Goal: Task Accomplishment & Management: Manage account settings

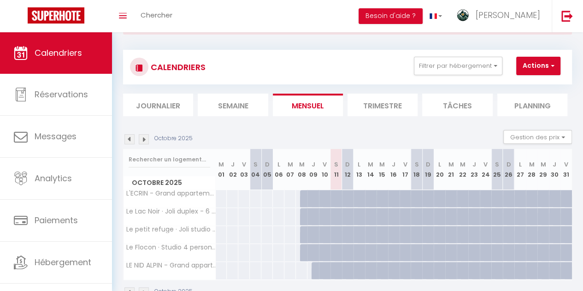
scroll to position [74, 0]
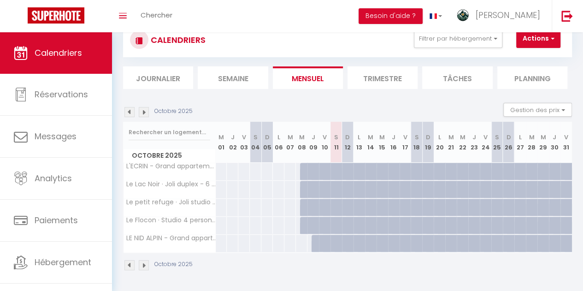
click at [247, 69] on li "Semaine" at bounding box center [233, 77] width 70 height 23
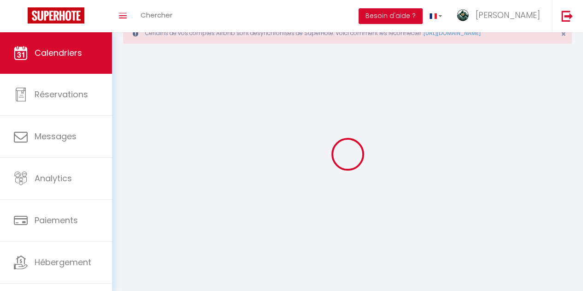
scroll to position [49, 0]
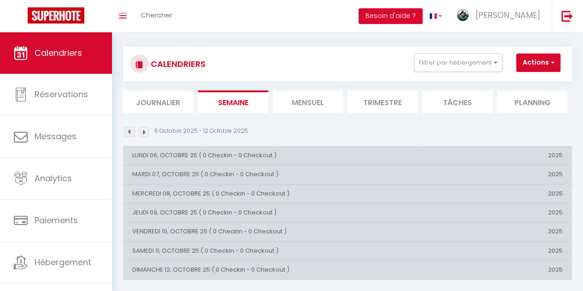
click at [312, 103] on li "Mensuel" at bounding box center [308, 101] width 70 height 23
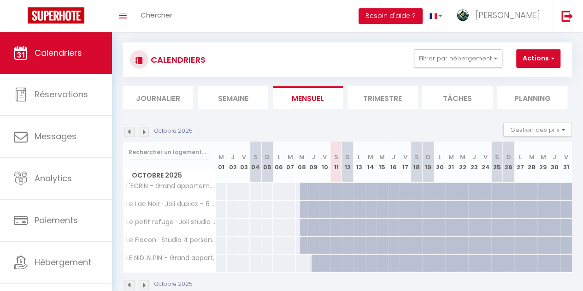
scroll to position [74, 0]
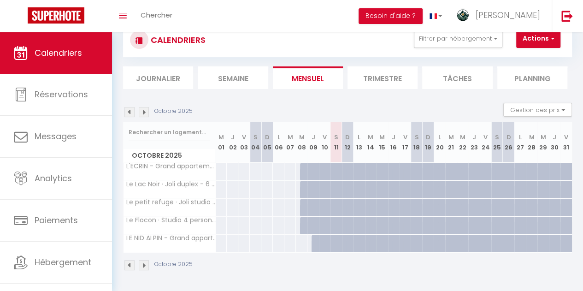
click at [180, 73] on li "Journalier" at bounding box center [158, 77] width 70 height 23
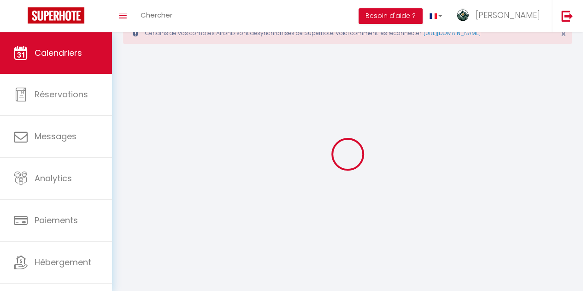
scroll to position [74, 0]
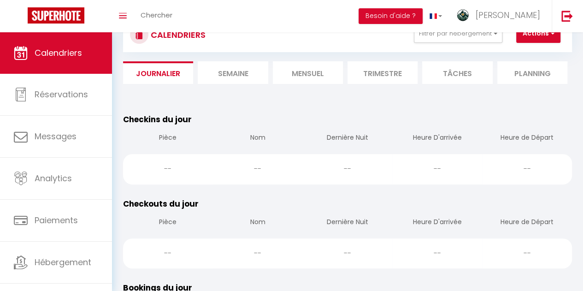
click at [332, 75] on li "Mensuel" at bounding box center [308, 72] width 70 height 23
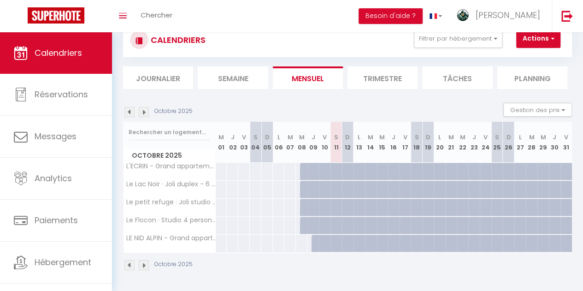
click at [144, 260] on img at bounding box center [144, 265] width 10 height 10
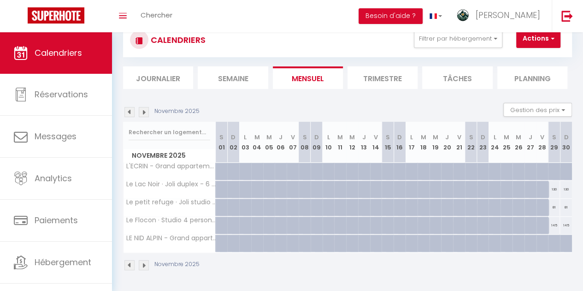
click at [144, 260] on img at bounding box center [144, 265] width 10 height 10
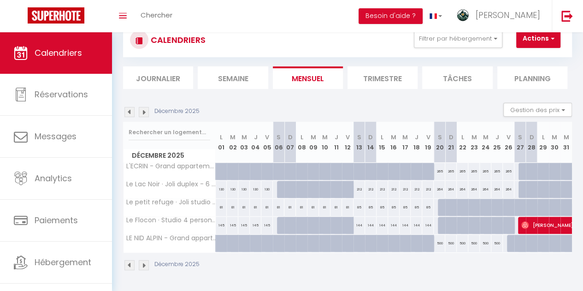
click at [144, 260] on img at bounding box center [144, 265] width 10 height 10
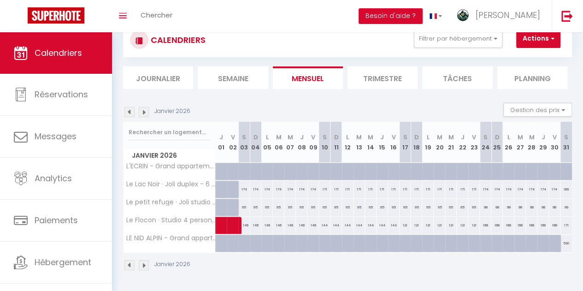
click at [129, 260] on img at bounding box center [129, 265] width 10 height 10
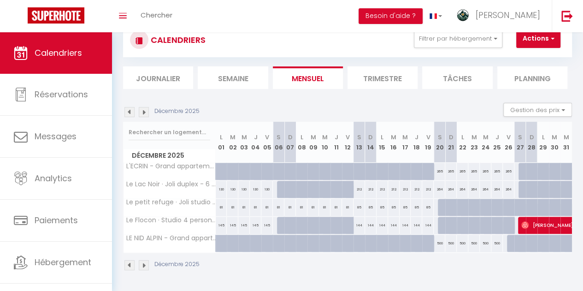
click at [148, 260] on img at bounding box center [144, 265] width 10 height 10
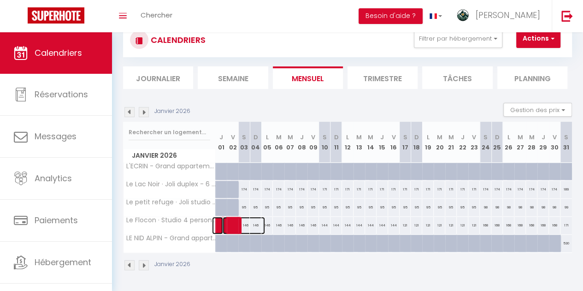
click at [225, 217] on span at bounding box center [243, 226] width 42 height 18
select select "OK"
select select "0"
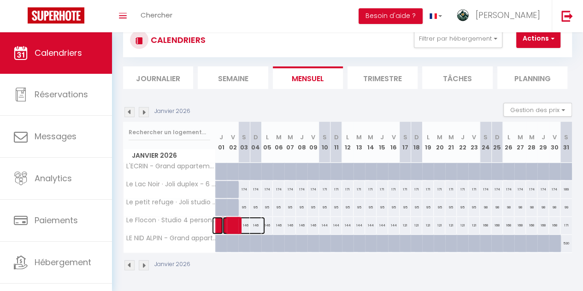
select select "1"
select select
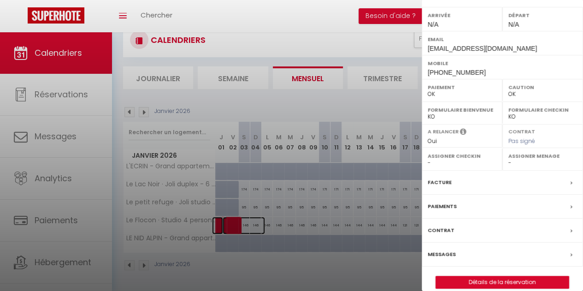
scroll to position [175, 0]
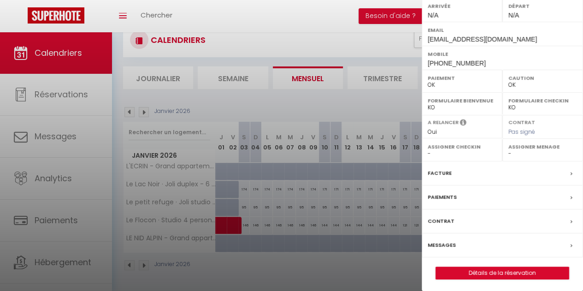
click at [570, 171] on icon at bounding box center [571, 174] width 2 height 6
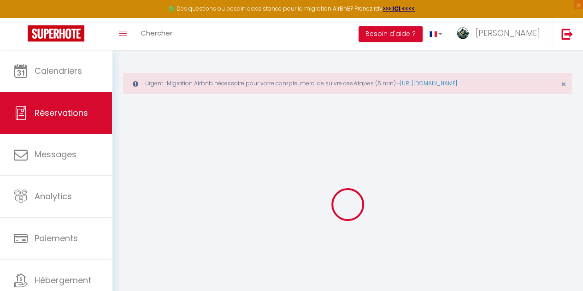
scroll to position [50, 0]
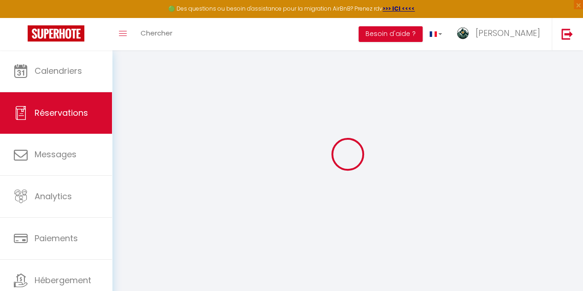
select select "other"
select select "taxes"
select select
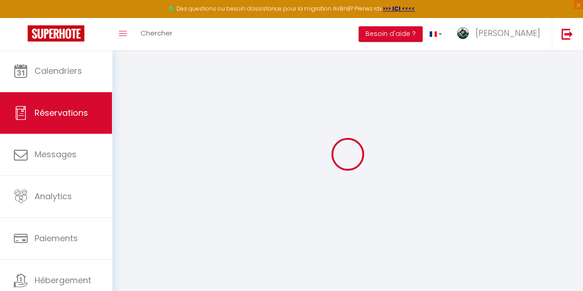
select select
checkbox input "false"
select select
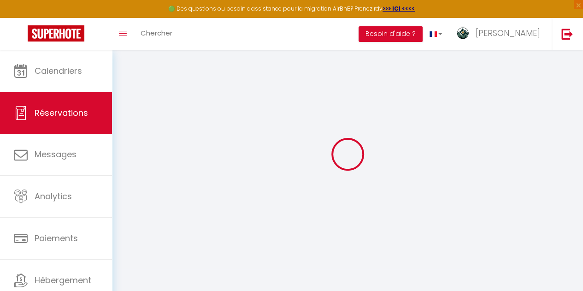
checkbox input "false"
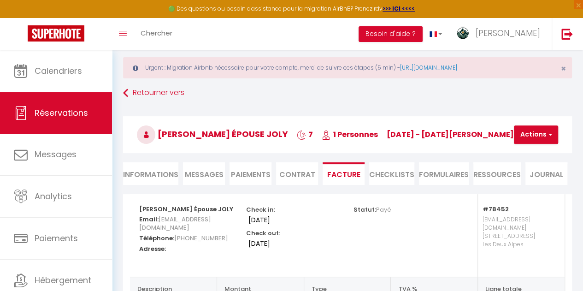
scroll to position [0, 0]
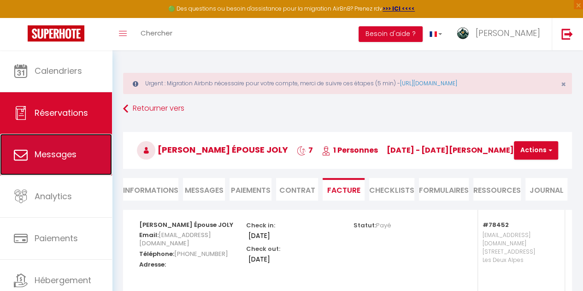
click at [57, 150] on span "Messages" at bounding box center [56, 154] width 42 height 12
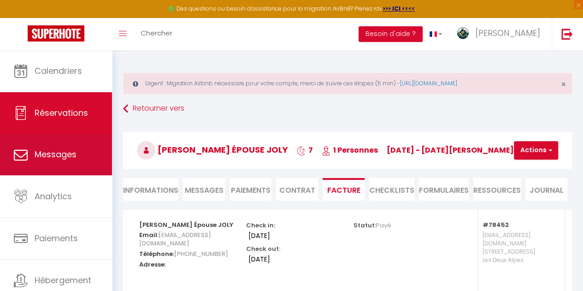
select select "message"
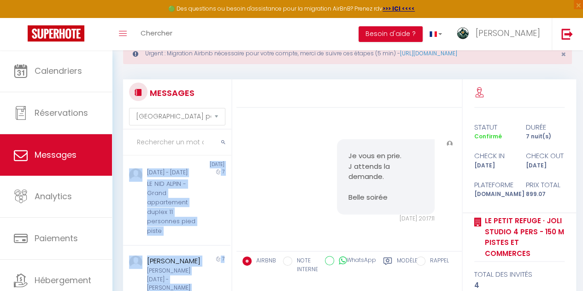
scroll to position [123, 0]
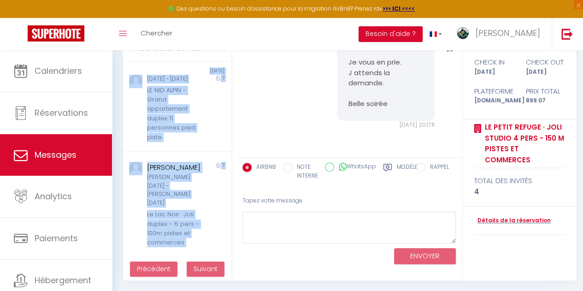
drag, startPoint x: 231, startPoint y: 220, endPoint x: 227, endPoint y: 310, distance: 90.8
click at [227, 167] on html "🟢 Des questions ou besoin d'assistance pour la migration AirBnB? Prenez rdv >>>…" at bounding box center [291, 22] width 583 height 291
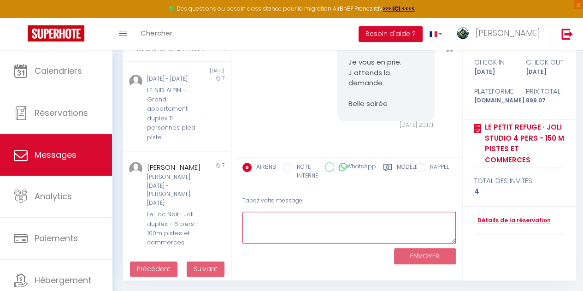
click at [301, 217] on textarea at bounding box center [348, 227] width 213 height 32
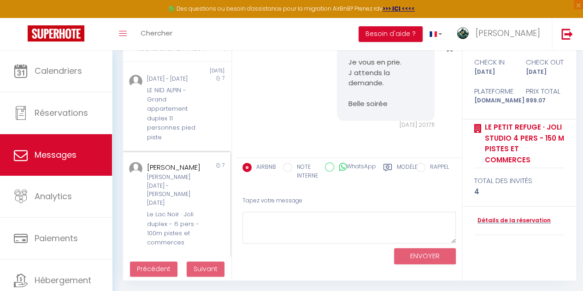
click at [187, 228] on div "Le Lac Noir · Joli duplex - 6 pers - 100m pistes et commerces" at bounding box center [175, 229] width 57 height 38
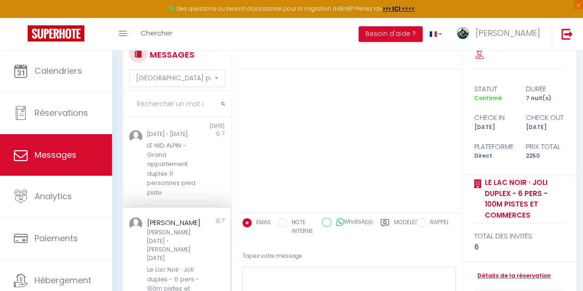
scroll to position [69, 0]
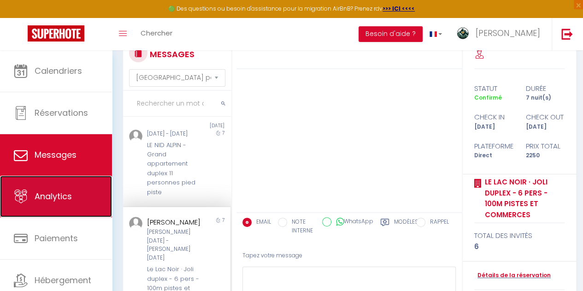
click at [29, 206] on link "Analytics" at bounding box center [56, 196] width 112 height 41
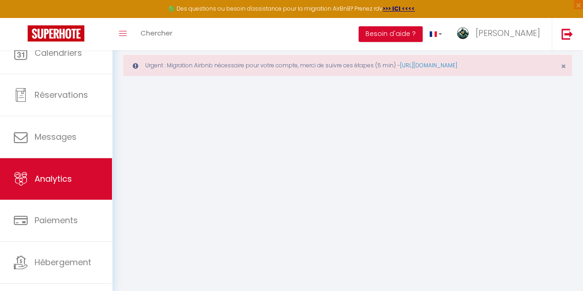
select select "2025"
select select "10"
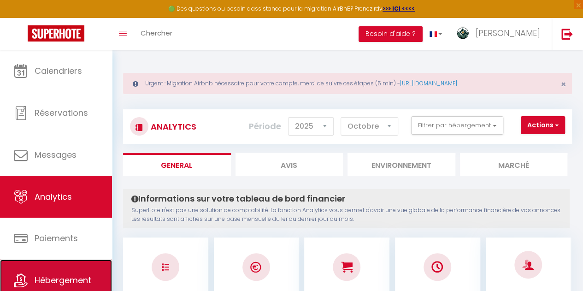
click at [64, 285] on link "Hébergement" at bounding box center [56, 279] width 112 height 41
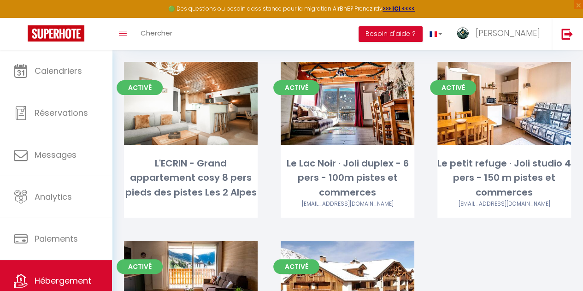
scroll to position [85, 0]
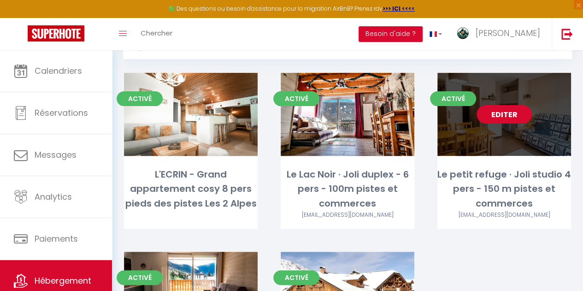
click at [521, 114] on link "Editer" at bounding box center [503, 114] width 55 height 18
select select "3"
select select "2"
select select "1"
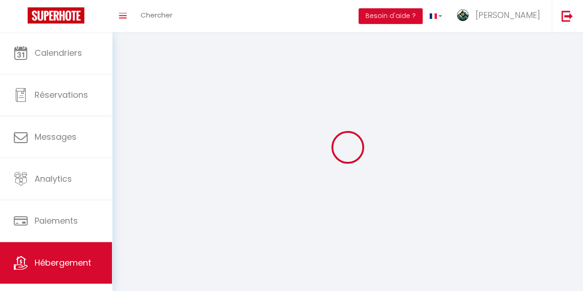
select select
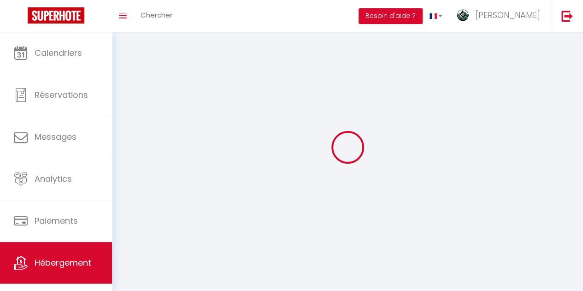
select select
checkbox input "false"
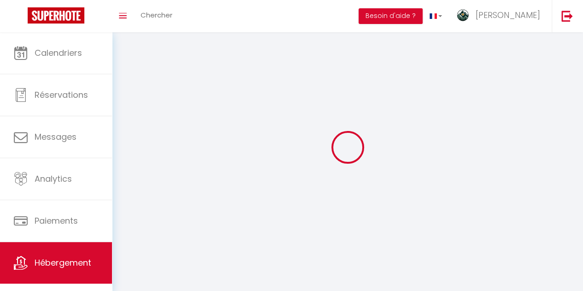
select select
select select "1"
select select "28"
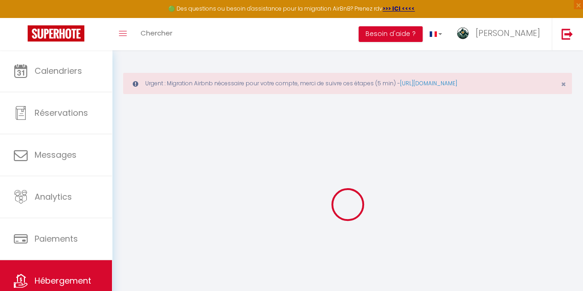
select select
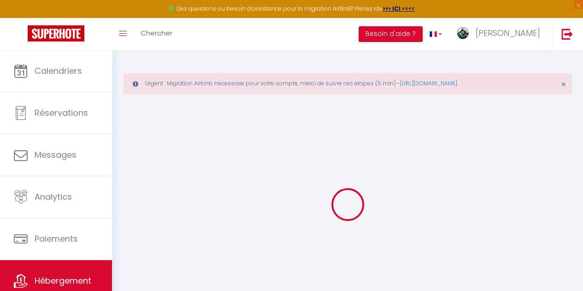
select select
checkbox input "false"
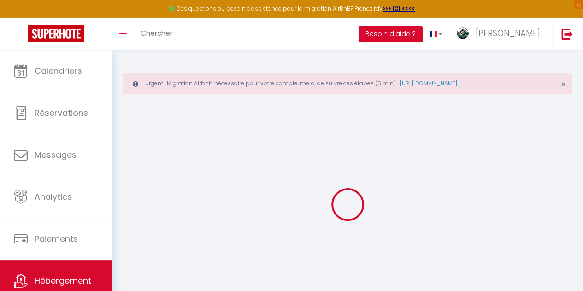
select select
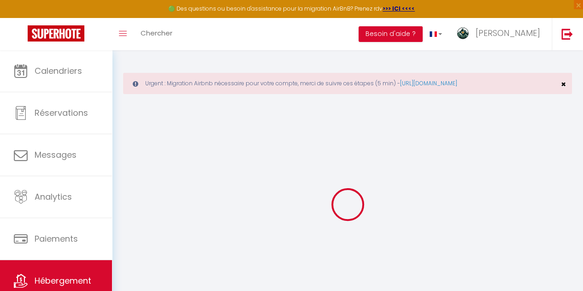
select select
checkbox input "false"
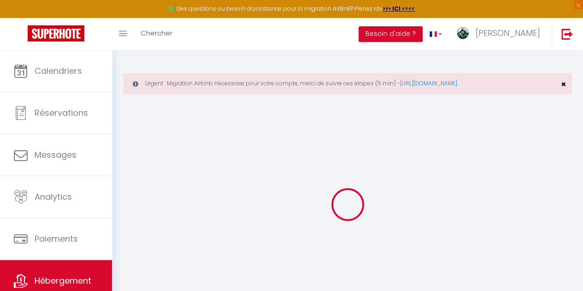
checkbox input "false"
select select
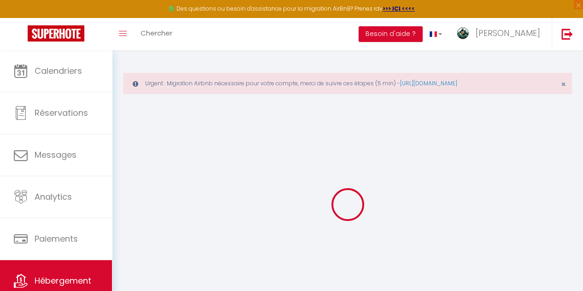
select select
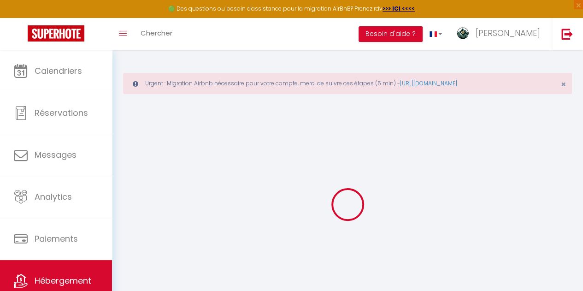
checkbox input "false"
select select
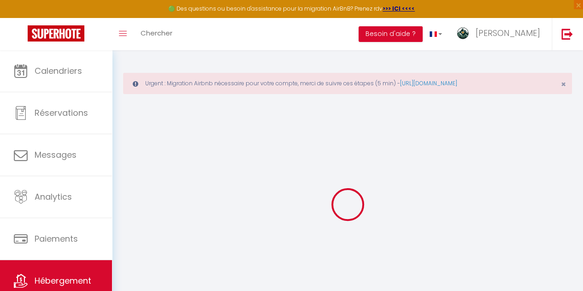
select select
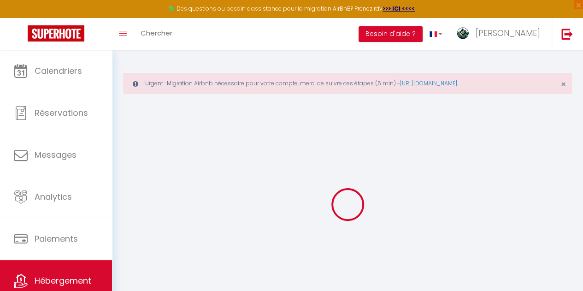
select select
checkbox input "false"
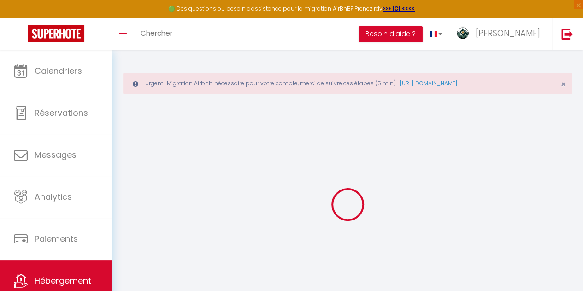
checkbox input "false"
select select
type input "Le petit refuge · Joli studio 4 pers - 150 m pistes et commerces"
select select "0"
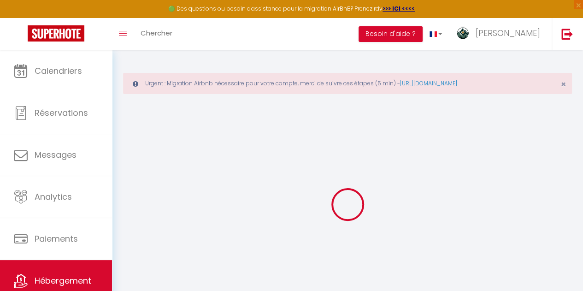
type input "78"
select select
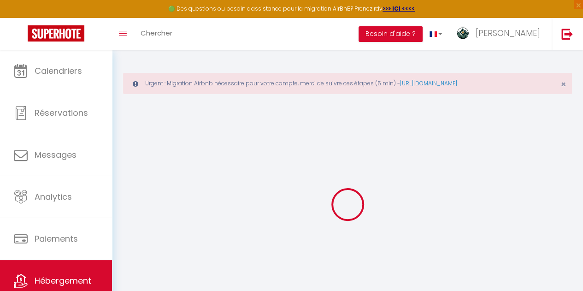
select select
type input "[STREET_ADDRESS]"
type input "38860"
type input "Les Deux Alpes"
type input "[EMAIL_ADDRESS][DOMAIN_NAME]"
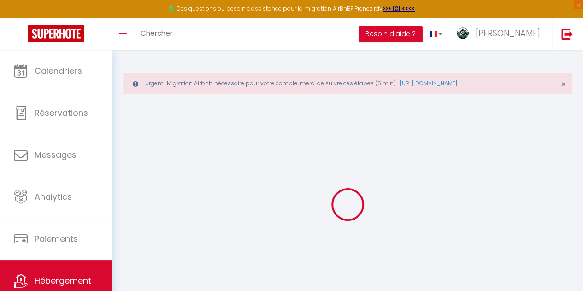
select select
checkbox input "false"
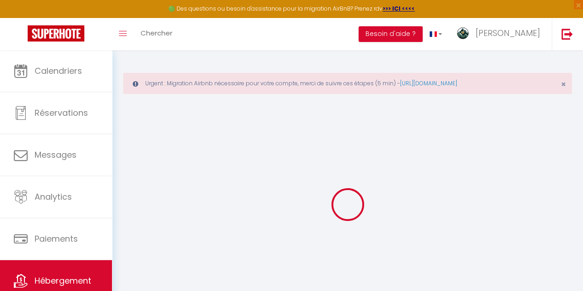
type input "0"
select select
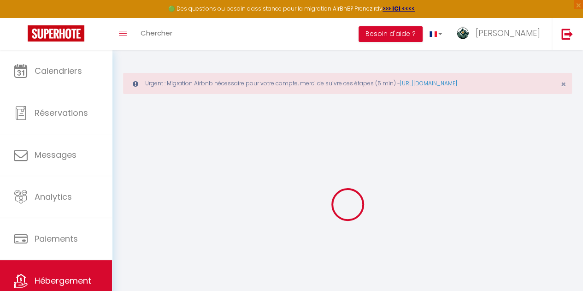
select select
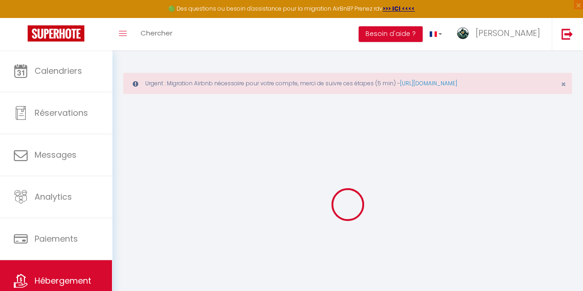
checkbox input "false"
select select
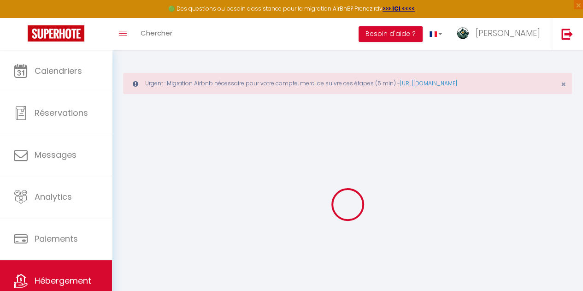
checkbox input "false"
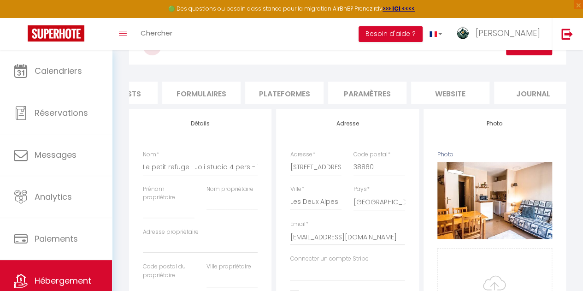
scroll to position [0, 392]
click at [421, 97] on li "website" at bounding box center [439, 93] width 78 height 23
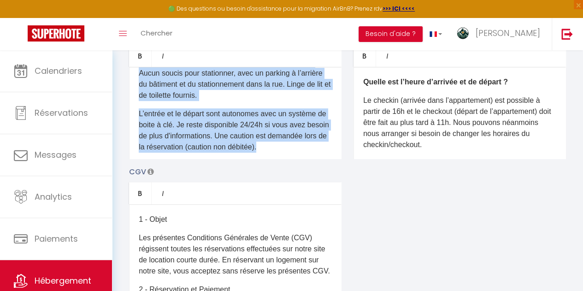
scroll to position [161, 0]
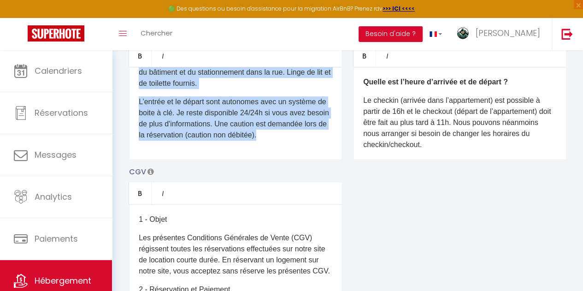
drag, startPoint x: 135, startPoint y: 85, endPoint x: 334, endPoint y: 194, distance: 227.0
click at [334, 194] on div "Description Bold Italic Rich text editor D'un accès aisé depuis les autoroutes,…" at bounding box center [347, 162] width 449 height 268
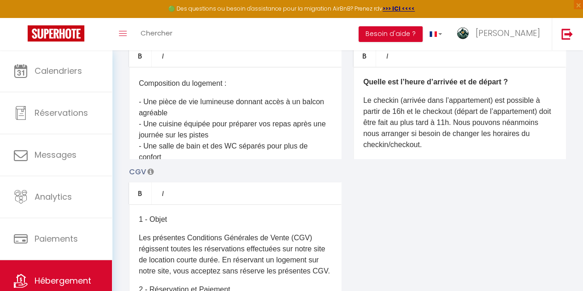
scroll to position [0, 0]
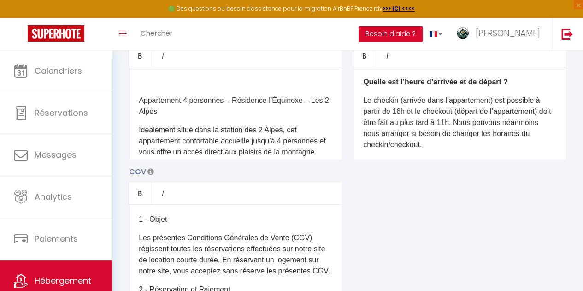
click at [139, 109] on p "Appartement 4 personnes – Résidence l’Équinoxe – Les 2 Alpes" at bounding box center [235, 106] width 193 height 22
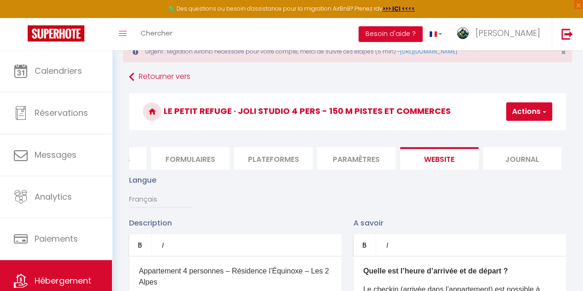
scroll to position [26, 0]
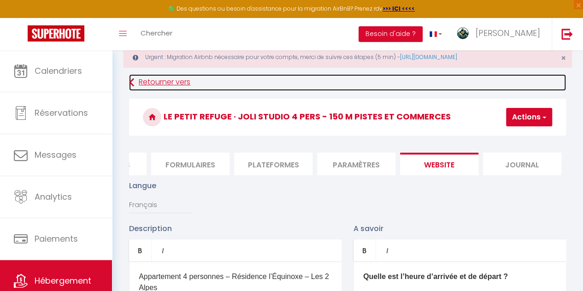
click at [145, 84] on link "Retourner vers" at bounding box center [347, 82] width 437 height 17
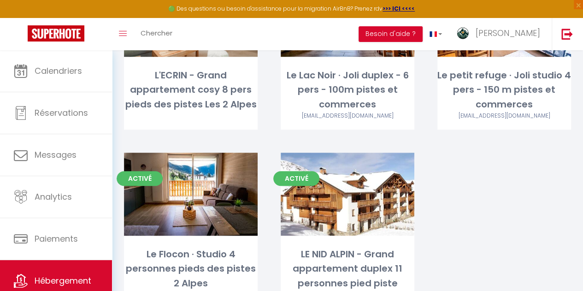
scroll to position [189, 0]
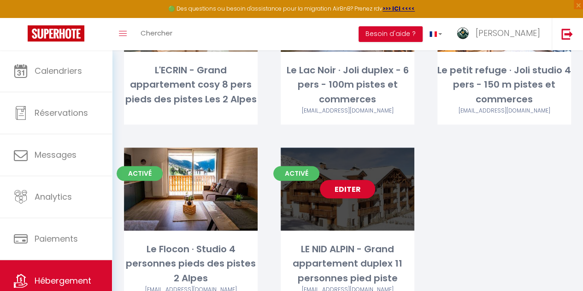
click at [382, 196] on div "Editer" at bounding box center [348, 188] width 134 height 83
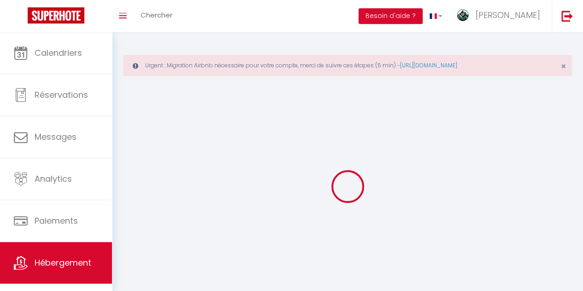
select select "1"
select select "28"
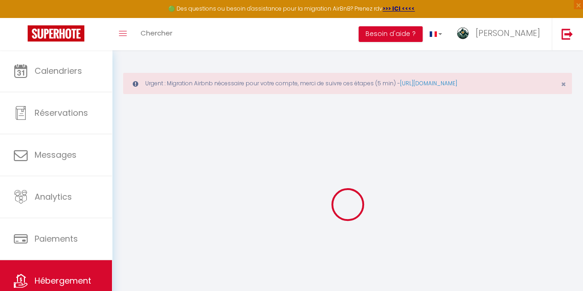
select select
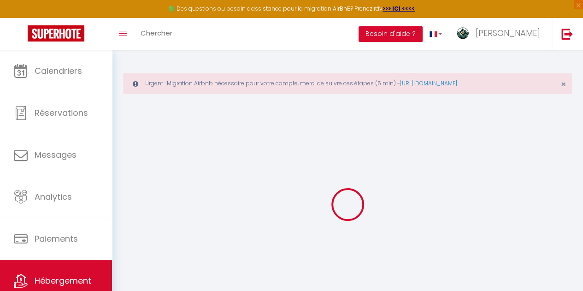
select select
checkbox input "false"
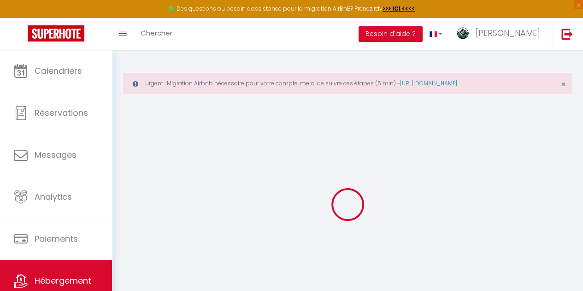
select select
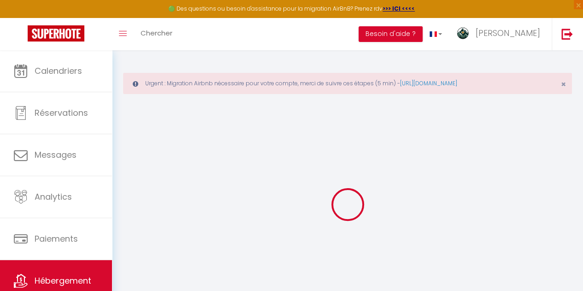
select select
checkbox input "false"
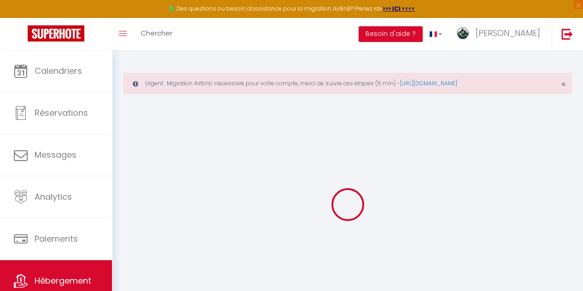
checkbox input "false"
select select
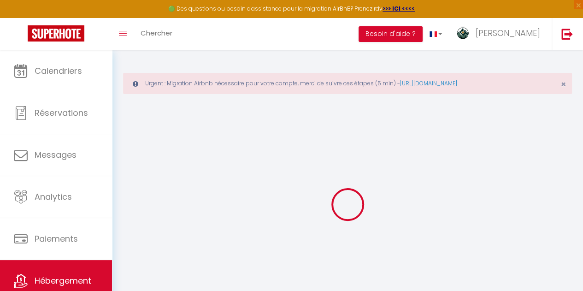
select select
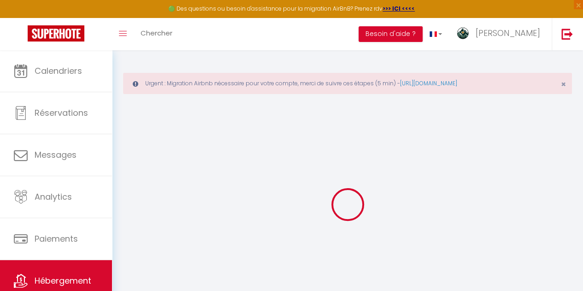
checkbox input "false"
select select
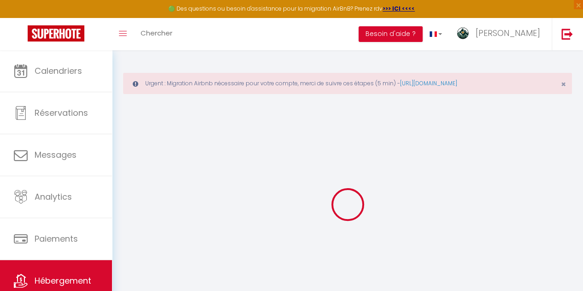
select select
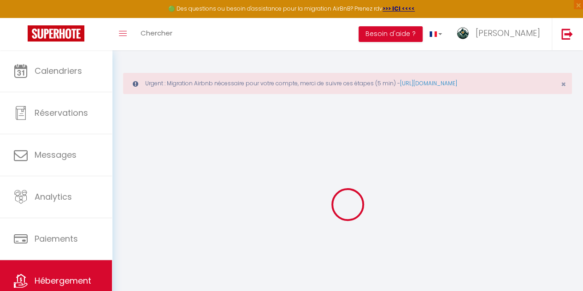
select select
checkbox input "false"
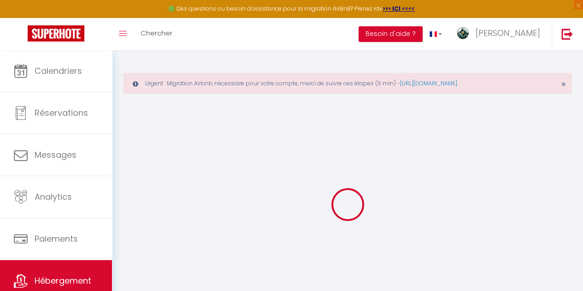
checkbox input "false"
select select
type input "LE NID ALPIN - Grand appartement duplex 11 personnes pied piste"
select select "11"
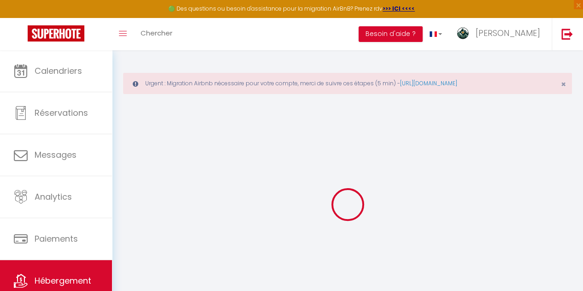
select select "5"
select select "2"
type input "500"
type input "200"
select select
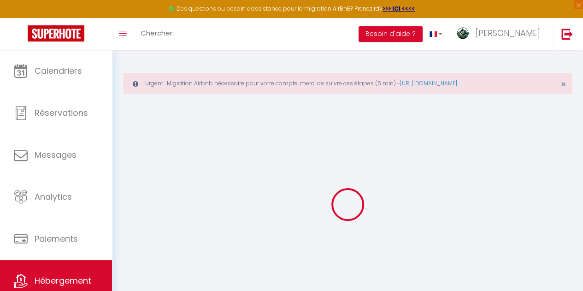
select select
type input "[STREET_ADDRESS]"
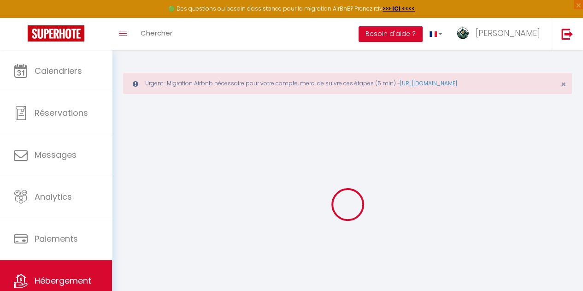
type input "38860"
type input "Les Deux Alpes"
type input "[EMAIL_ADDRESS][DOMAIN_NAME]"
select select
checkbox input "false"
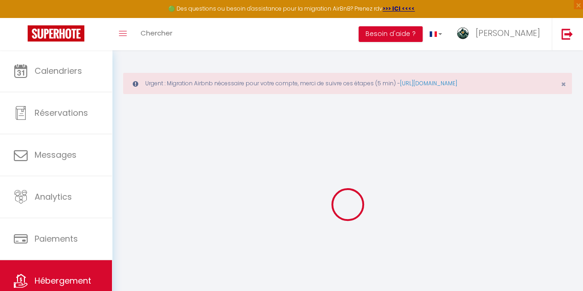
checkbox input "false"
type input "13"
type input "0"
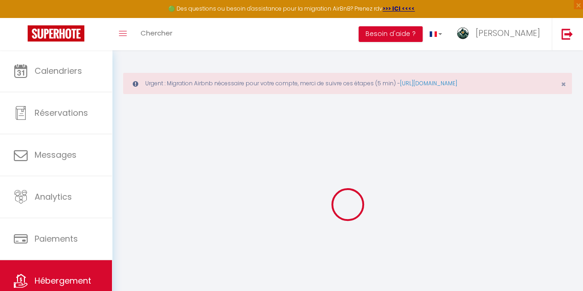
type input "0"
select select
checkbox input "false"
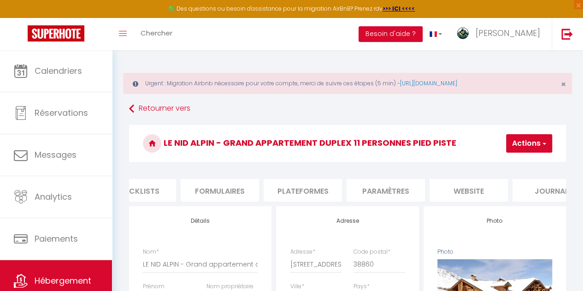
scroll to position [0, 369]
click at [474, 197] on li "website" at bounding box center [462, 190] width 78 height 23
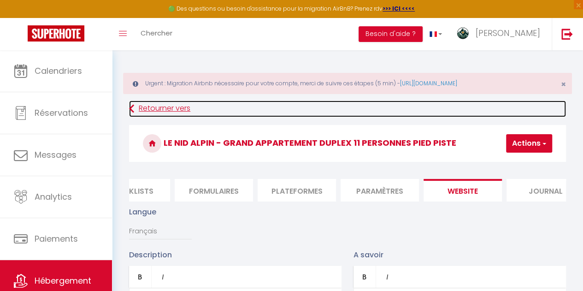
click at [158, 111] on link "Retourner vers" at bounding box center [347, 108] width 437 height 17
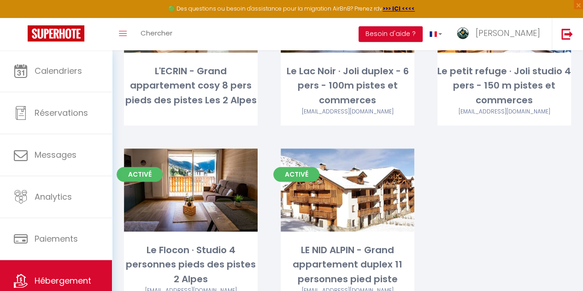
scroll to position [196, 0]
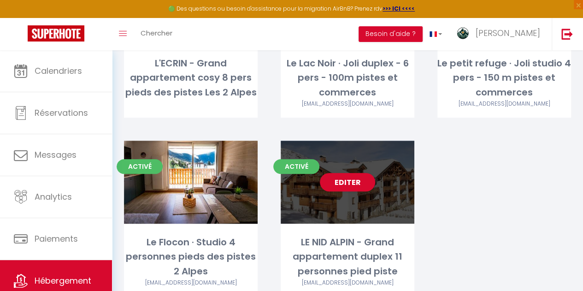
click at [333, 225] on div "Activé Editer LE NID ALPIN - Grand appartement duplex 11 personnes pied piste […" at bounding box center [348, 219] width 134 height 156
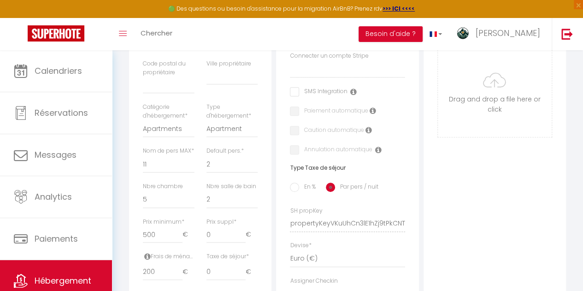
scroll to position [104, 0]
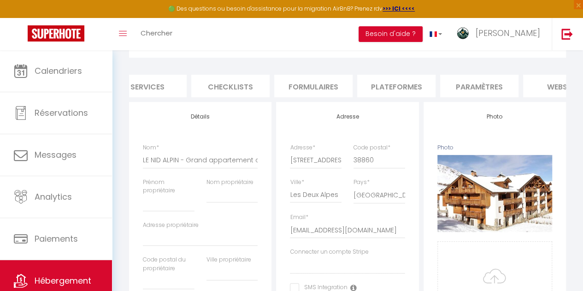
scroll to position [0, 271]
click at [545, 86] on li "website" at bounding box center [560, 86] width 78 height 23
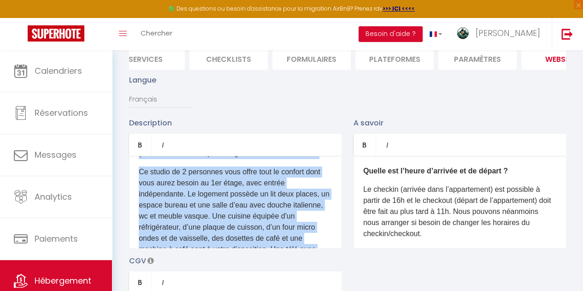
scroll to position [161, 0]
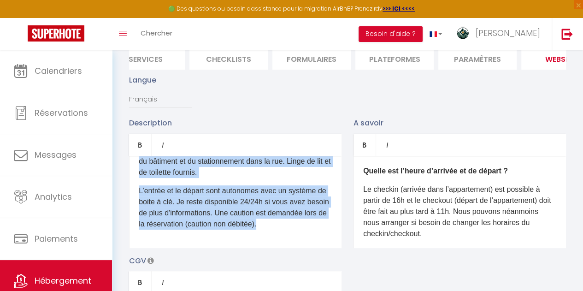
drag, startPoint x: 138, startPoint y: 202, endPoint x: 369, endPoint y: 231, distance: 232.5
click at [369, 231] on div "Description Bold Italic Rich text editor D'un accès aisé depuis les autoroutes,…" at bounding box center [347, 251] width 449 height 268
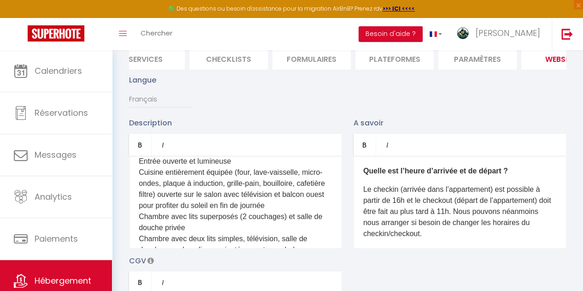
scroll to position [0, 0]
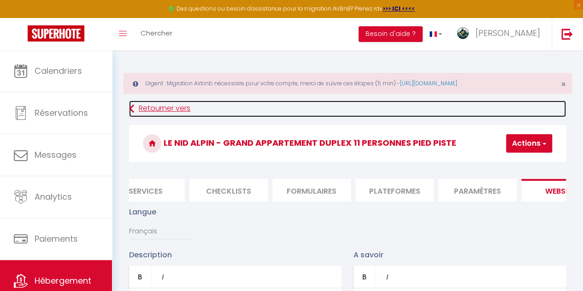
click at [160, 112] on link "Retourner vers" at bounding box center [347, 108] width 437 height 17
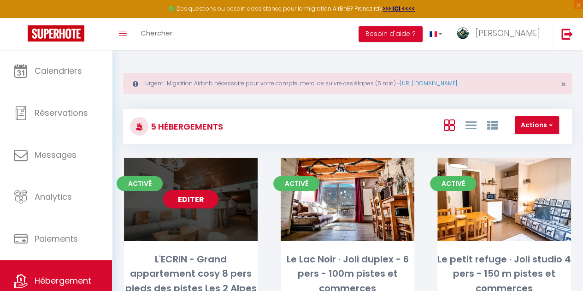
click at [208, 221] on div "Editer" at bounding box center [191, 199] width 134 height 83
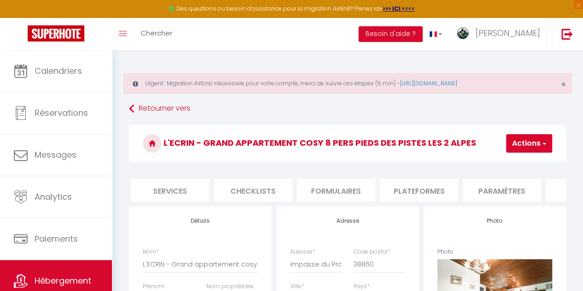
scroll to position [0, 392]
click at [463, 181] on li "website" at bounding box center [439, 190] width 78 height 23
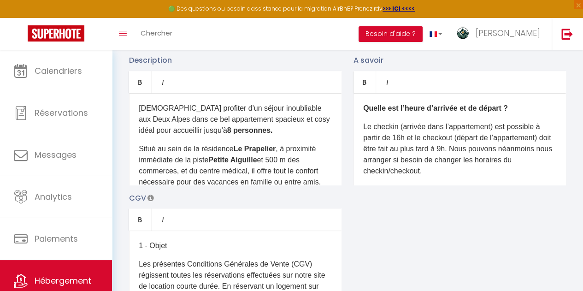
scroll to position [19, 0]
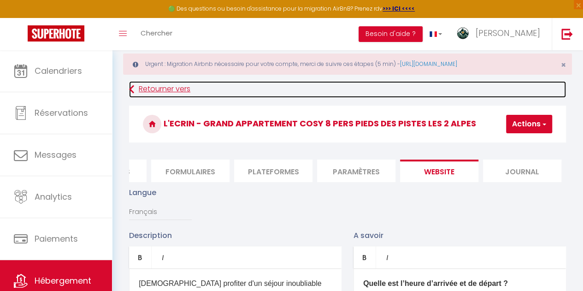
click at [162, 86] on link "Retourner vers" at bounding box center [347, 89] width 437 height 17
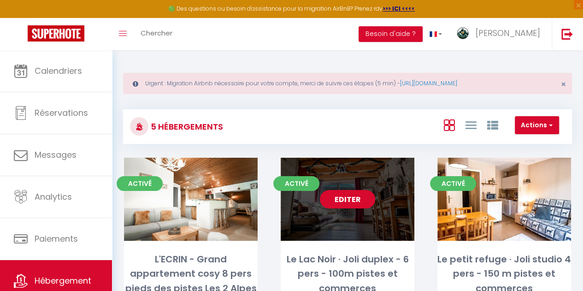
click at [357, 196] on link "Editer" at bounding box center [347, 199] width 55 height 18
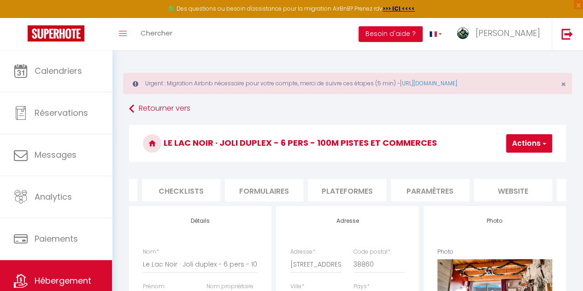
scroll to position [0, 319]
click at [521, 183] on li "website" at bounding box center [512, 190] width 78 height 23
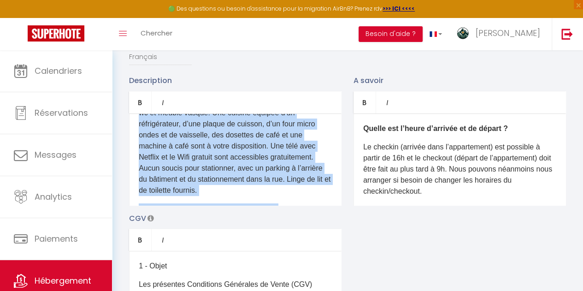
scroll to position [161, 0]
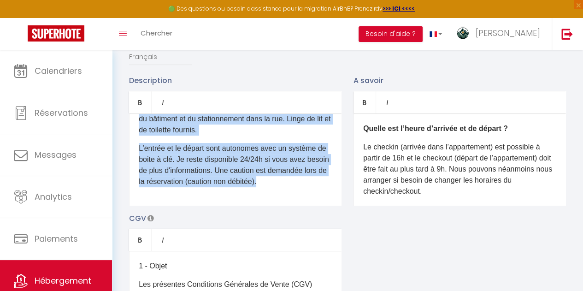
drag, startPoint x: 137, startPoint y: 132, endPoint x: 340, endPoint y: 200, distance: 213.8
click at [340, 200] on div "D'un accès aisé depuis les autoroutes, via la A2 , vous pourrez profiter de la …" at bounding box center [235, 159] width 212 height 92
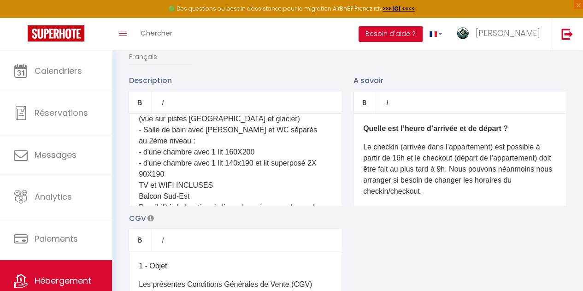
scroll to position [0, 0]
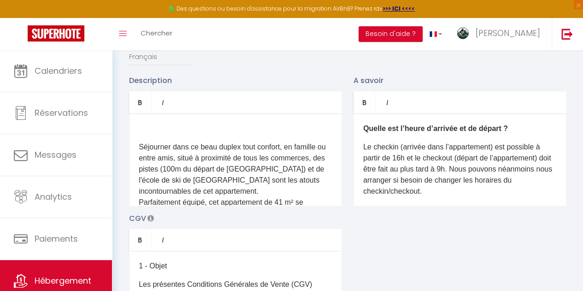
click at [139, 153] on p "Séjourner dans ce beau duplex tout confort, en famille ou entre amis, situé à p…" at bounding box center [235, 262] width 193 height 243
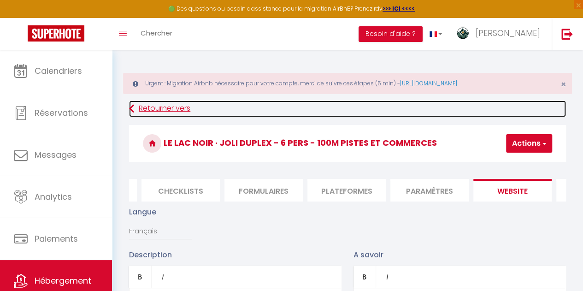
click at [166, 108] on link "Retourner vers" at bounding box center [347, 108] width 437 height 17
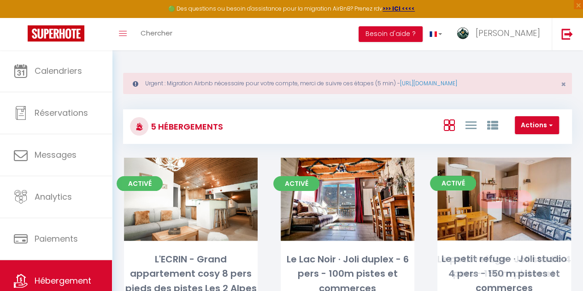
click at [501, 193] on link "Editer" at bounding box center [503, 199] width 55 height 18
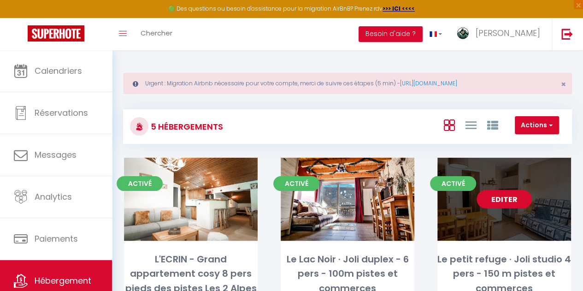
click at [508, 193] on link "Editer" at bounding box center [503, 199] width 55 height 18
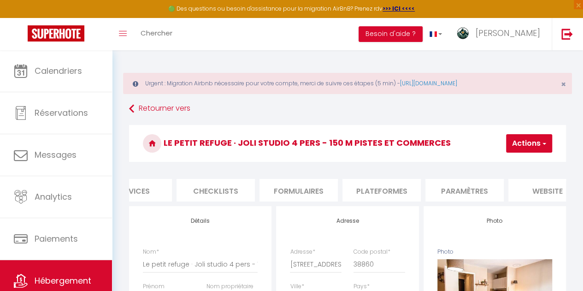
scroll to position [0, 283]
click at [544, 183] on li "website" at bounding box center [548, 190] width 78 height 23
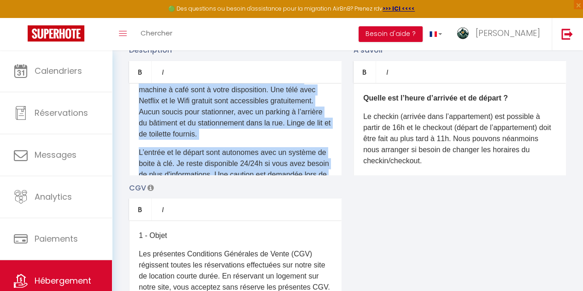
scroll to position [161, 0]
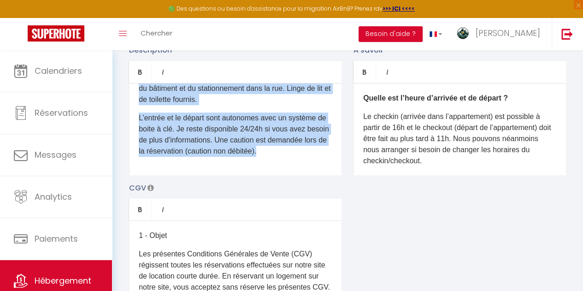
drag, startPoint x: 138, startPoint y: 105, endPoint x: 334, endPoint y: 199, distance: 216.7
click at [334, 199] on div "Description Bold Italic Rich text editor D'un accès aisé depuis les autoroutes,…" at bounding box center [347, 178] width 449 height 268
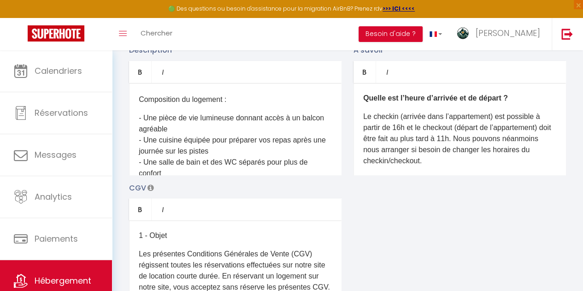
scroll to position [0, 0]
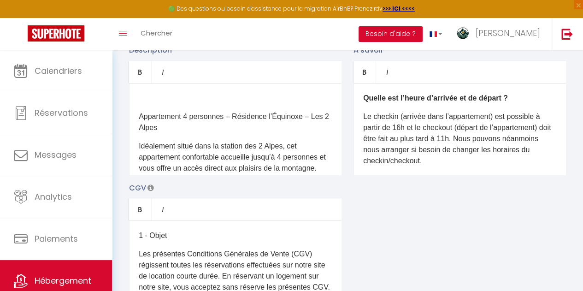
click at [138, 124] on div "Appartement 4 personnes – Résidence l’Équinoxe – Les 2 Alpes Idéalement situé d…" at bounding box center [235, 129] width 212 height 92
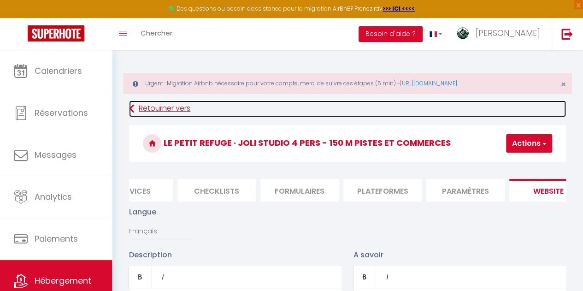
click at [161, 106] on link "Retourner vers" at bounding box center [347, 108] width 437 height 17
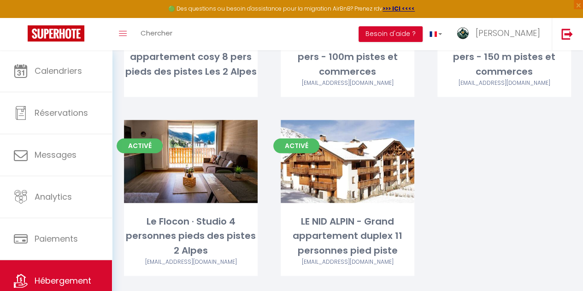
scroll to position [235, 0]
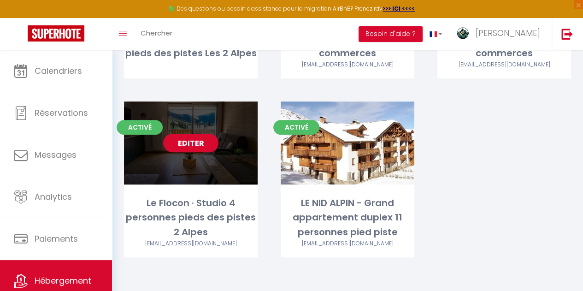
click at [212, 156] on div "Editer" at bounding box center [191, 142] width 134 height 83
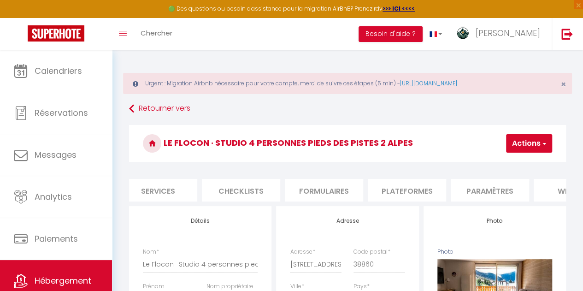
scroll to position [0, 263]
click at [551, 185] on li "website" at bounding box center [569, 190] width 78 height 23
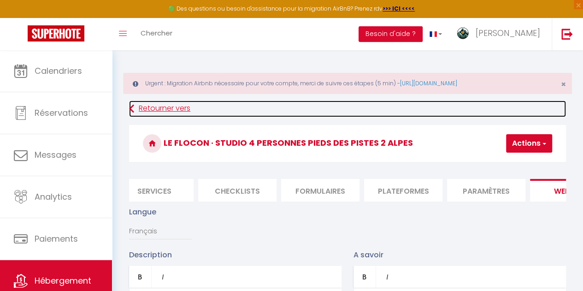
click at [162, 113] on link "Retourner vers" at bounding box center [347, 108] width 437 height 17
